Goal: Transaction & Acquisition: Purchase product/service

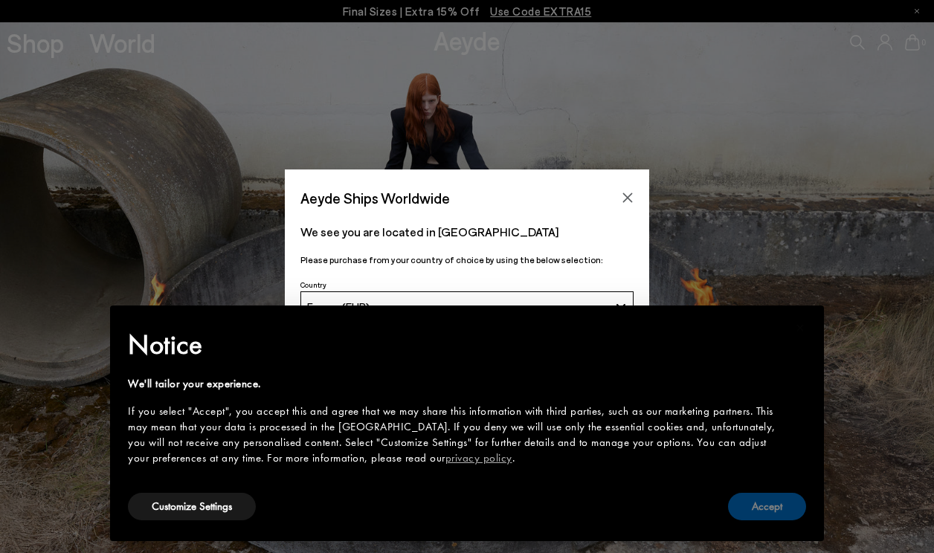
click at [774, 505] on button "Accept" at bounding box center [767, 507] width 78 height 28
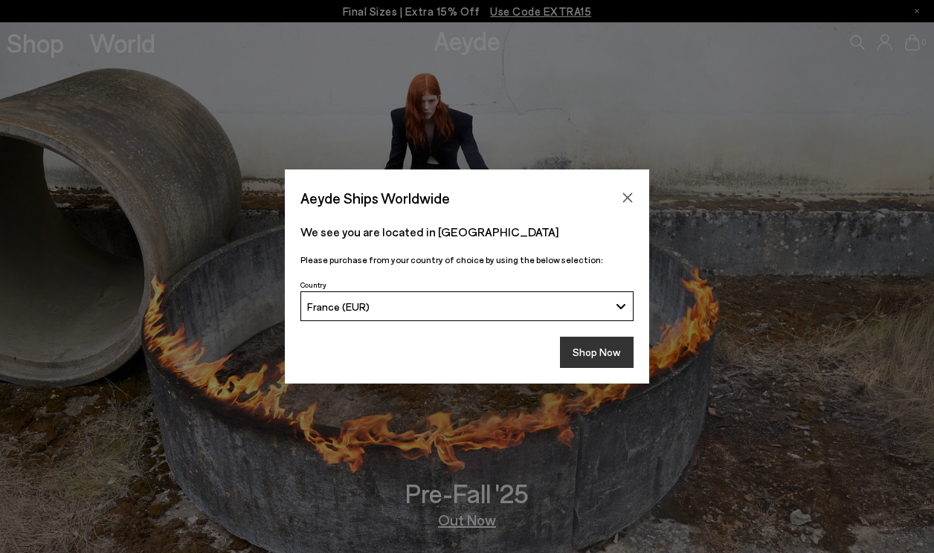
click at [592, 359] on button "Shop Now" at bounding box center [597, 352] width 74 height 31
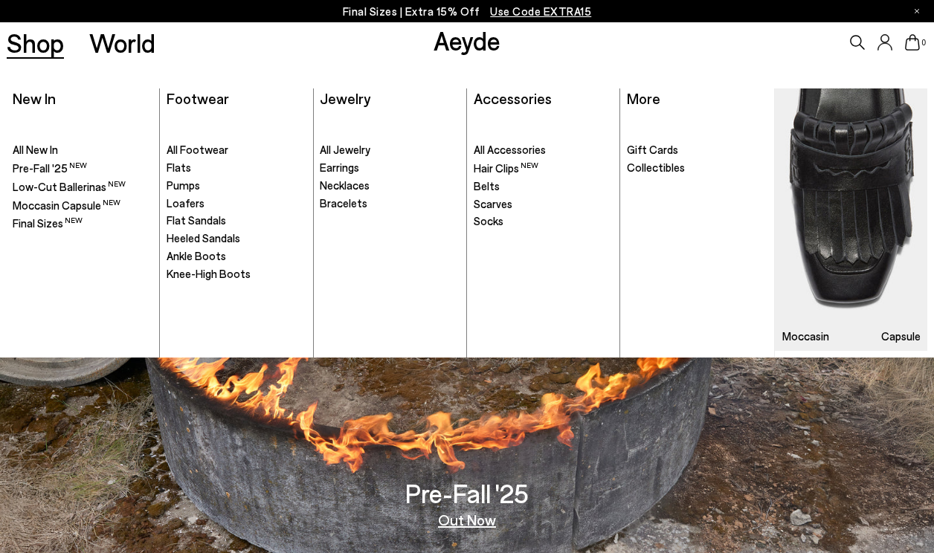
click at [850, 217] on img at bounding box center [851, 219] width 152 height 262
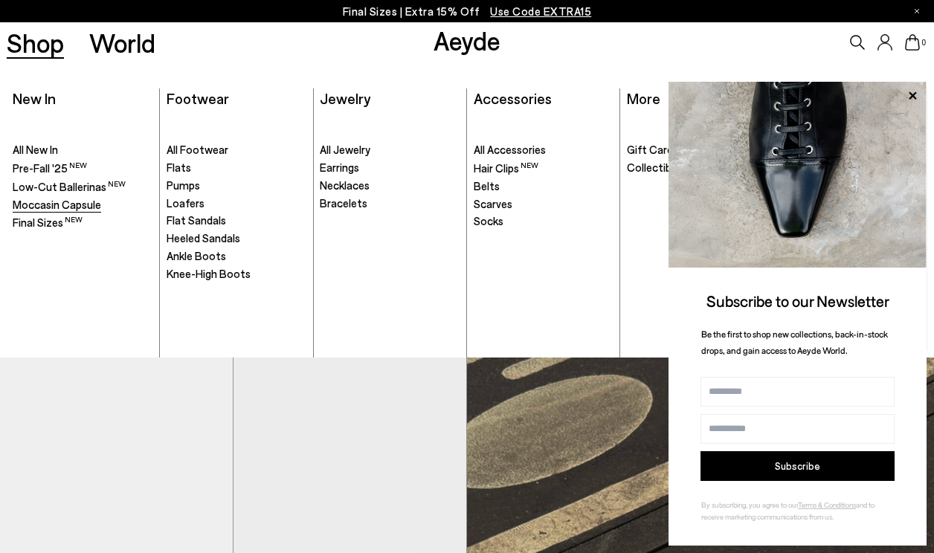
click at [58, 204] on span "Moccasin Capsule" at bounding box center [57, 204] width 88 height 13
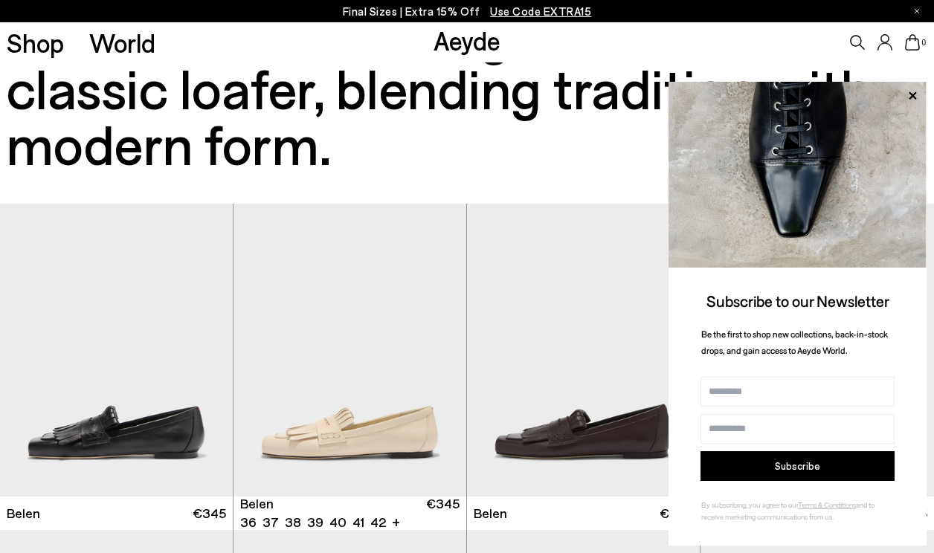
scroll to position [149, 0]
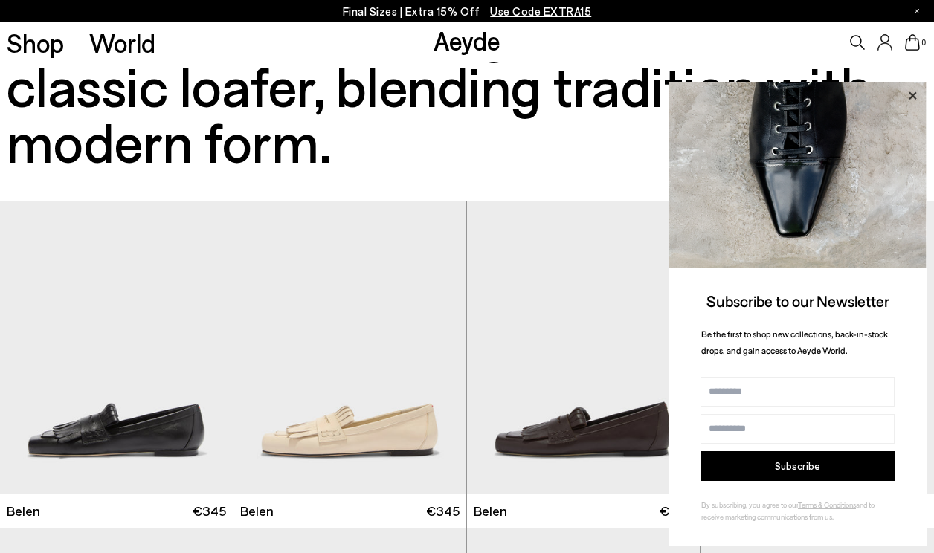
click at [910, 97] on icon at bounding box center [911, 94] width 7 height 7
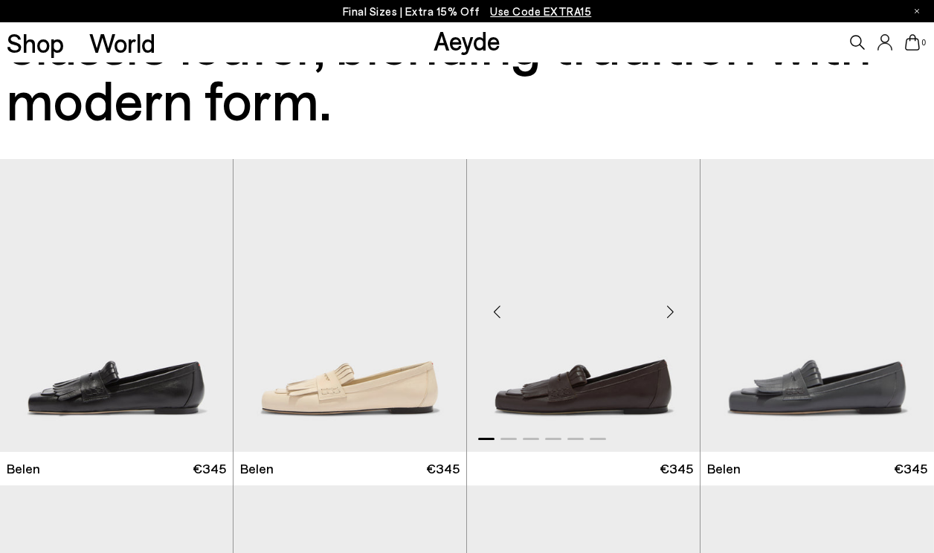
scroll to position [212, 0]
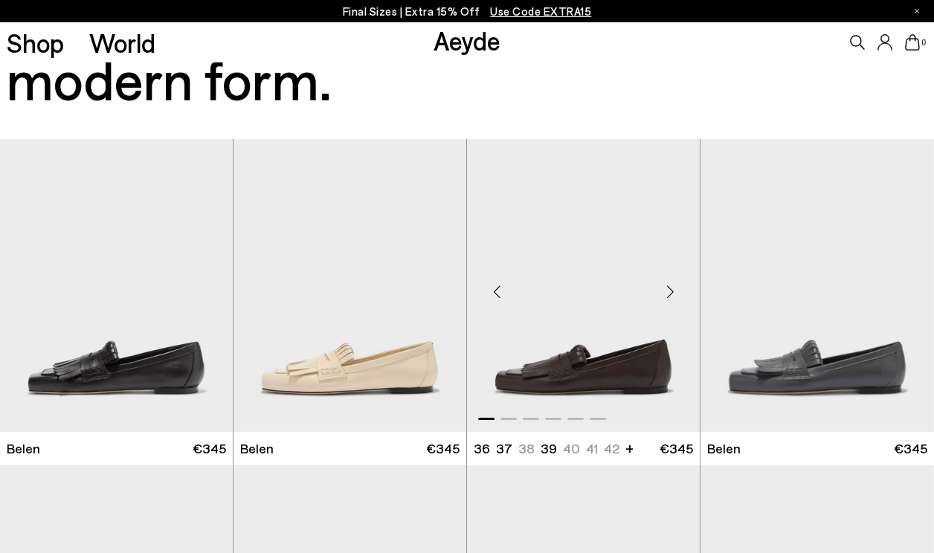
click at [667, 289] on div "Next slide" at bounding box center [669, 291] width 45 height 45
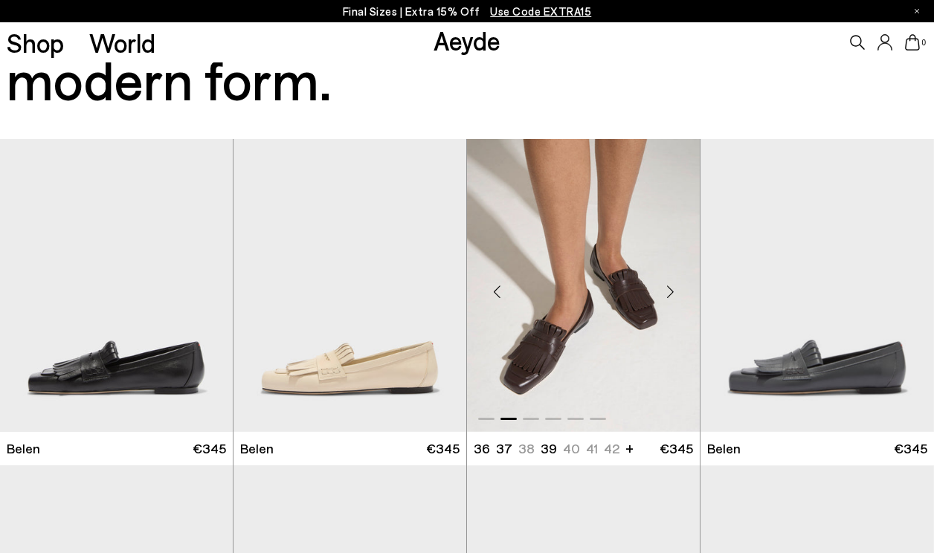
click at [667, 288] on div "Next slide" at bounding box center [669, 291] width 45 height 45
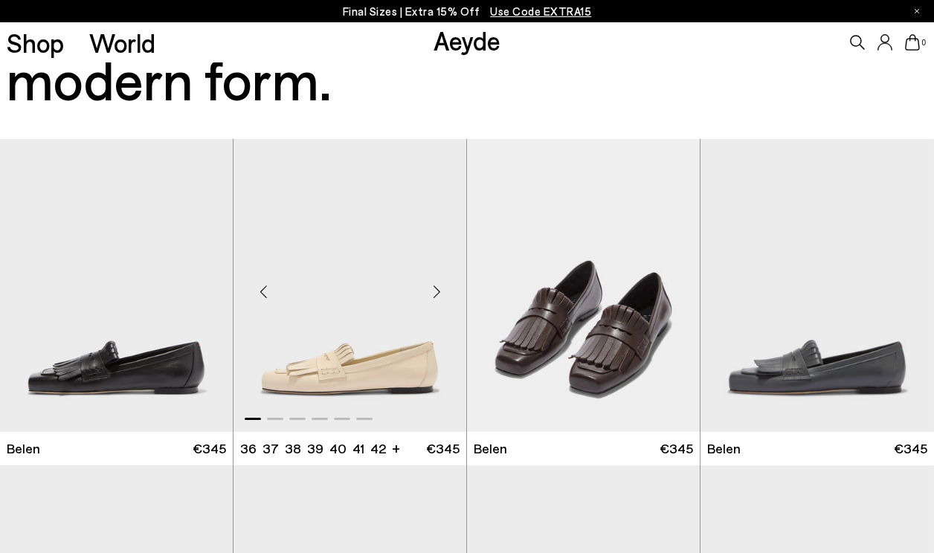
click at [432, 295] on div "Next slide" at bounding box center [436, 291] width 45 height 45
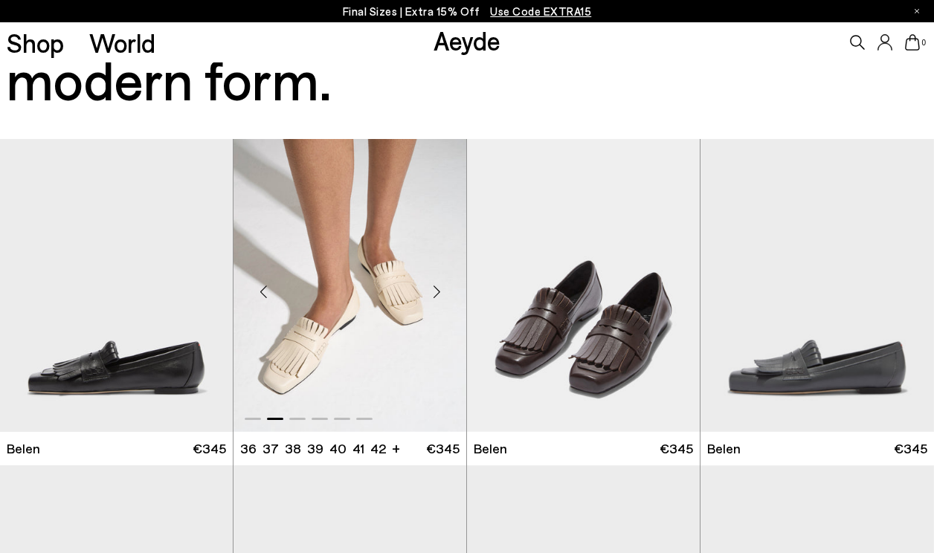
click at [432, 295] on div "Next slide" at bounding box center [436, 291] width 45 height 45
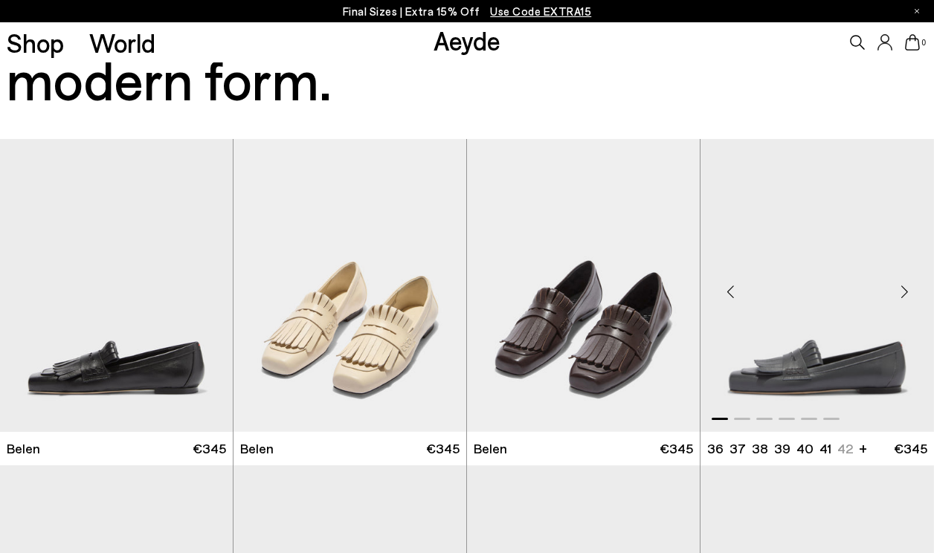
click at [826, 361] on img "1 / 6" at bounding box center [816, 285] width 233 height 293
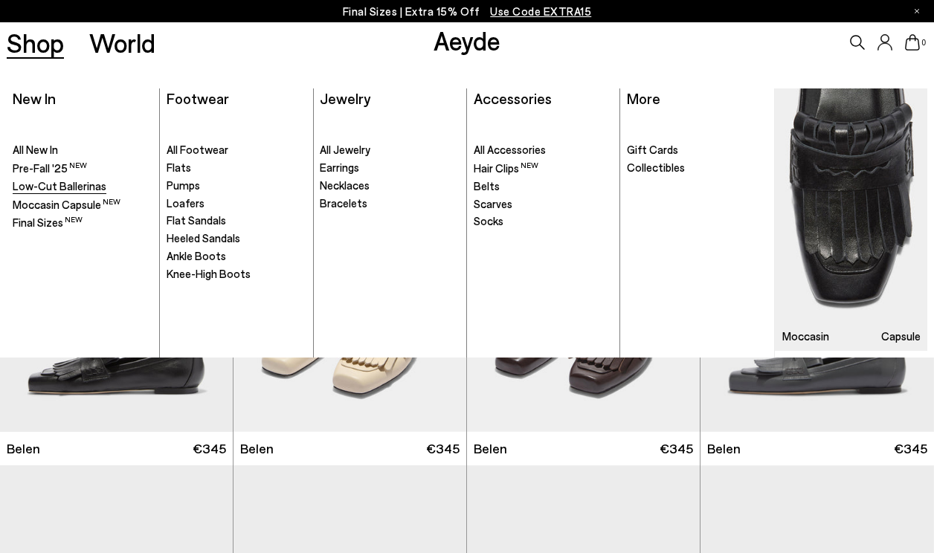
click at [53, 186] on span "Low-Cut Ballerinas" at bounding box center [60, 185] width 94 height 13
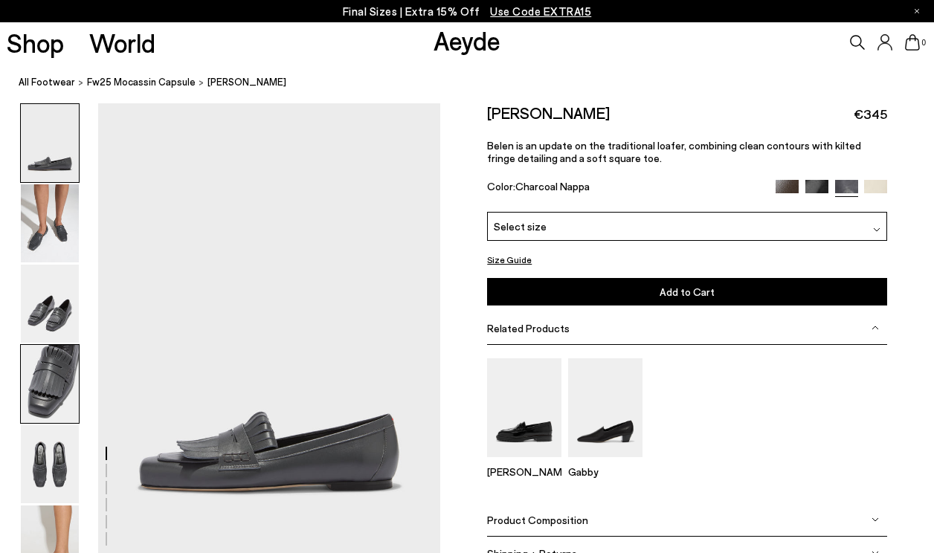
click at [46, 387] on img at bounding box center [50, 384] width 58 height 78
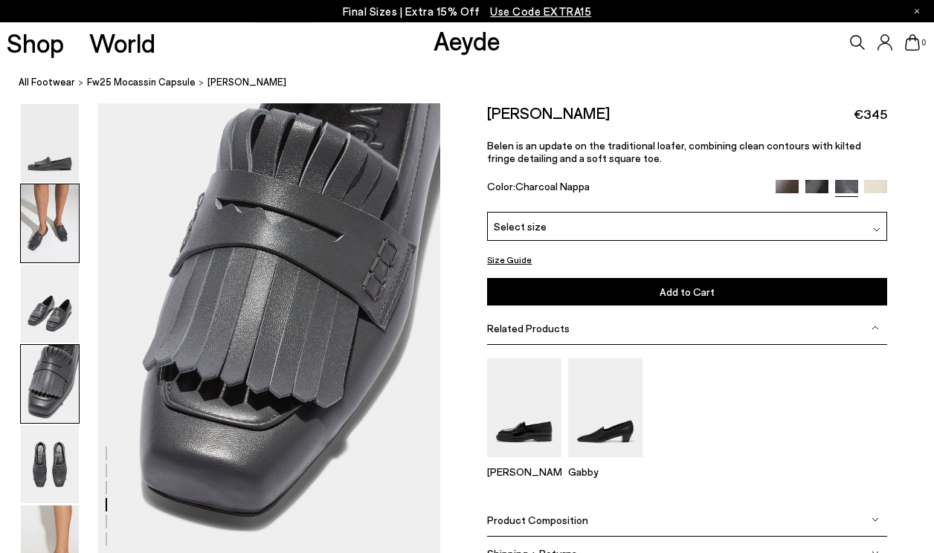
click at [44, 222] on img at bounding box center [50, 223] width 58 height 78
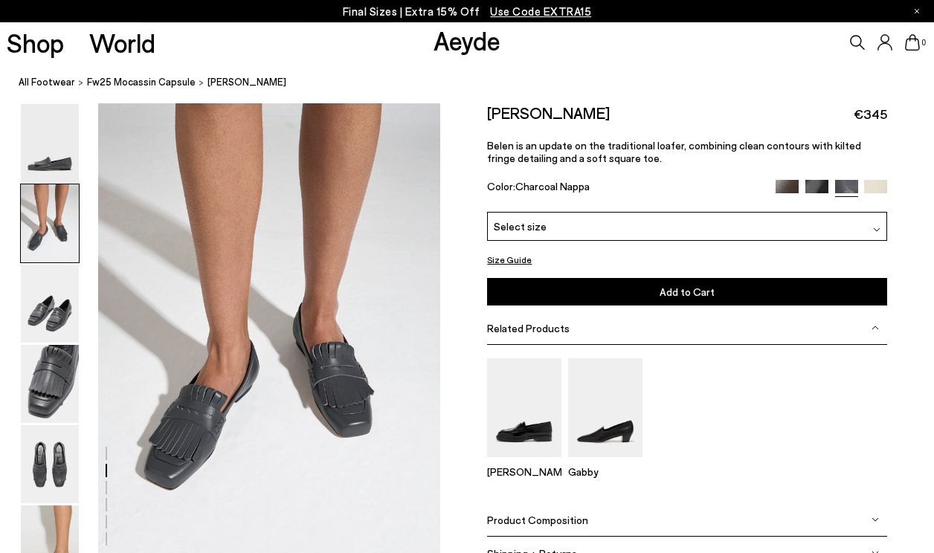
scroll to position [460, 0]
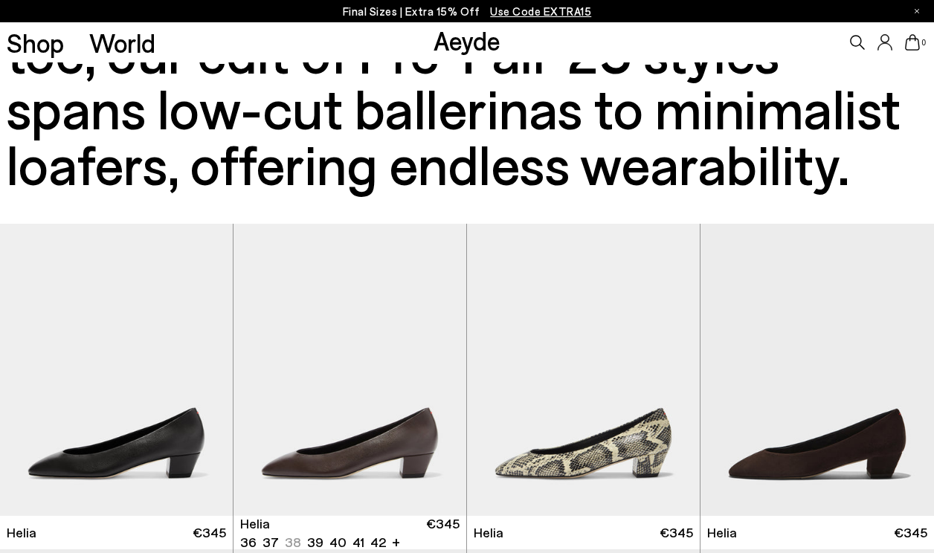
scroll to position [693, 0]
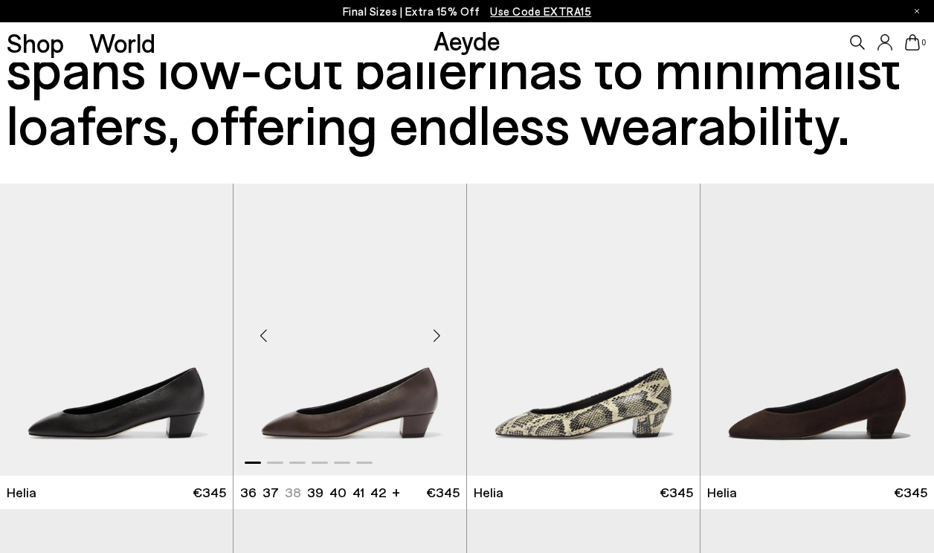
click at [386, 411] on img "1 / 6" at bounding box center [349, 330] width 233 height 293
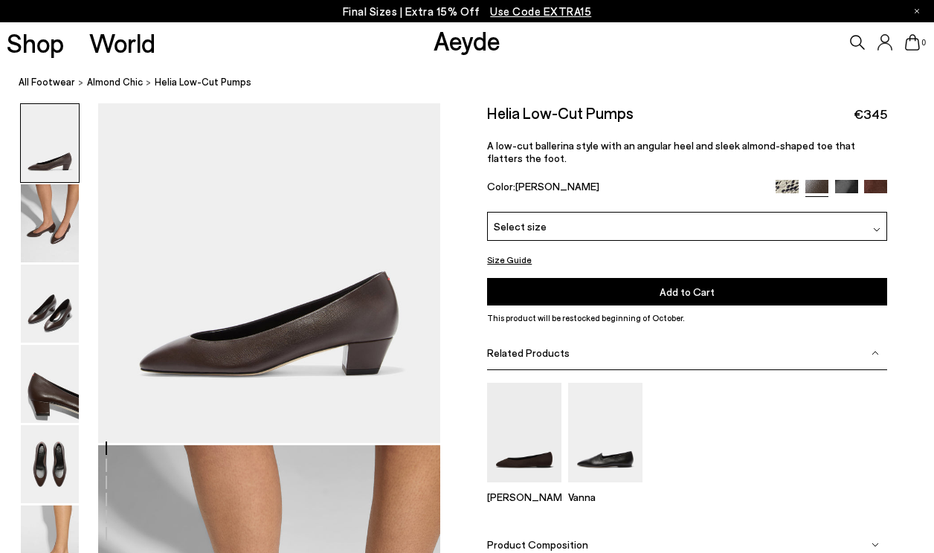
scroll to position [102, 0]
